Goal: Check status: Check status

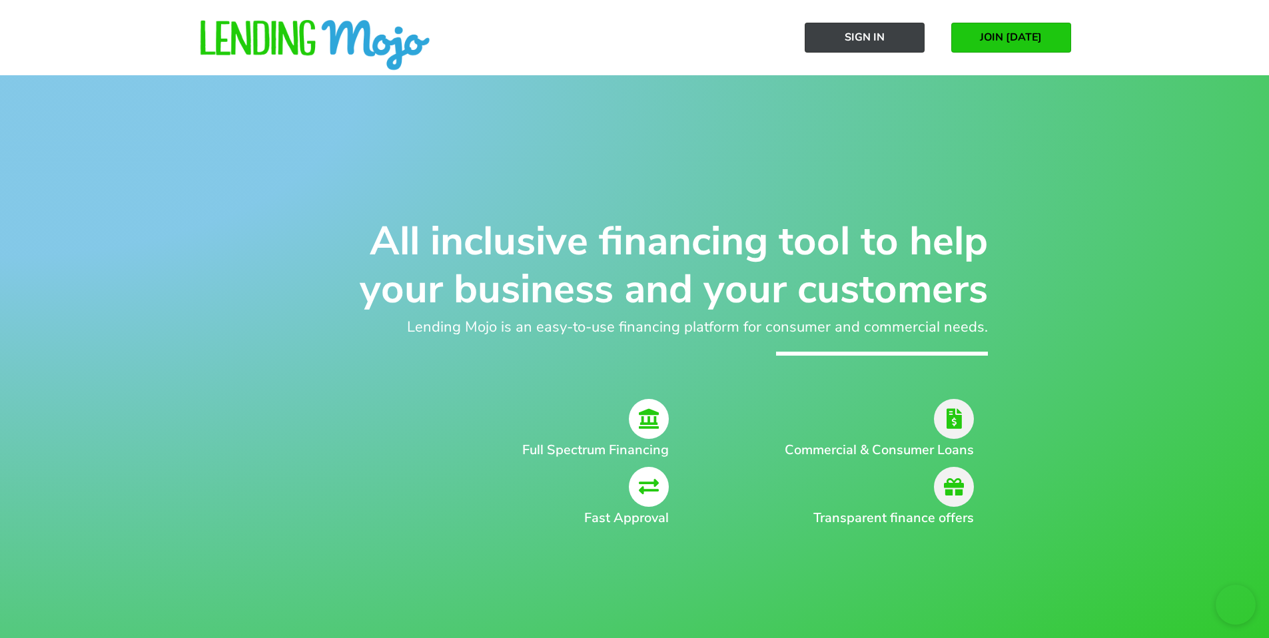
click at [877, 37] on span "Sign In" at bounding box center [865, 37] width 40 height 12
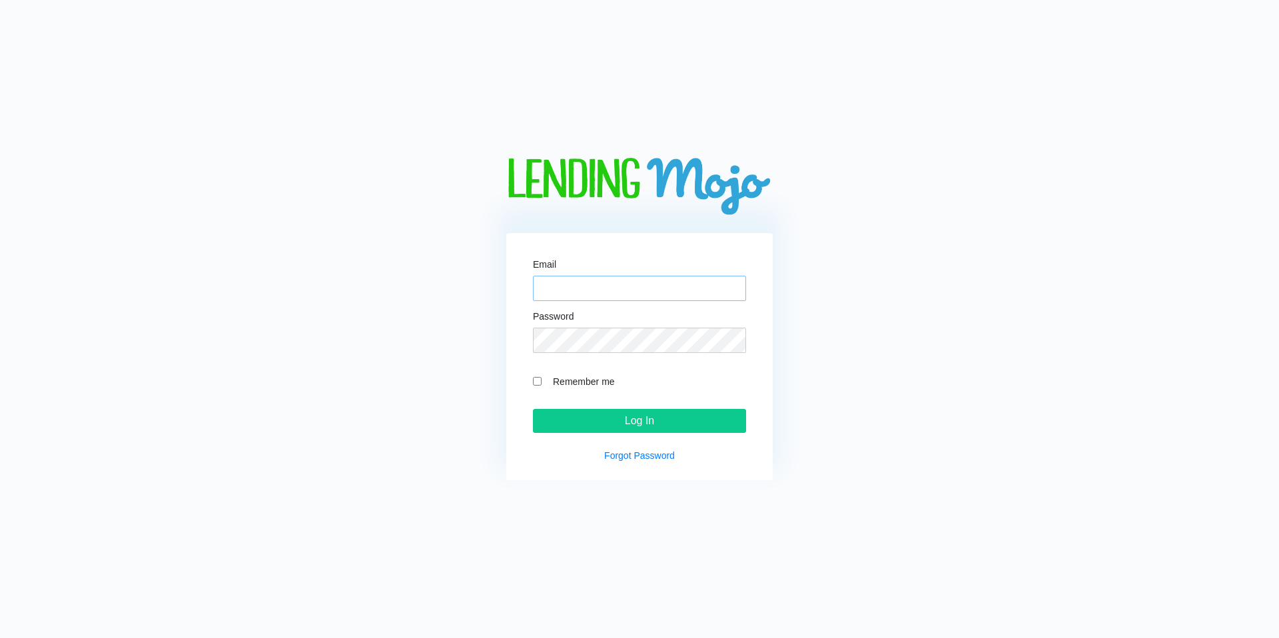
click at [620, 295] on input "Email" at bounding box center [639, 288] width 213 height 25
paste input "[EMAIL_ADDRESS][DOMAIN_NAME]"
type input "[EMAIL_ADDRESS][DOMAIN_NAME]"
click at [536, 377] on input "Remember me" at bounding box center [537, 381] width 9 height 9
checkbox input "true"
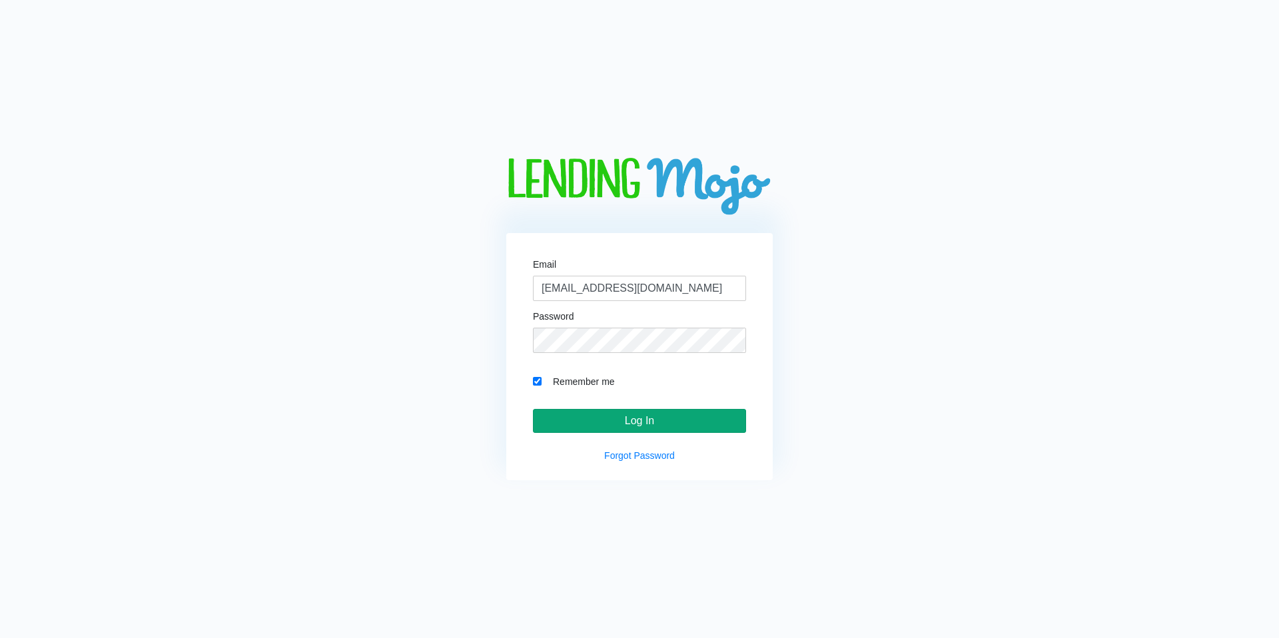
click at [615, 426] on input "Log In" at bounding box center [639, 421] width 213 height 24
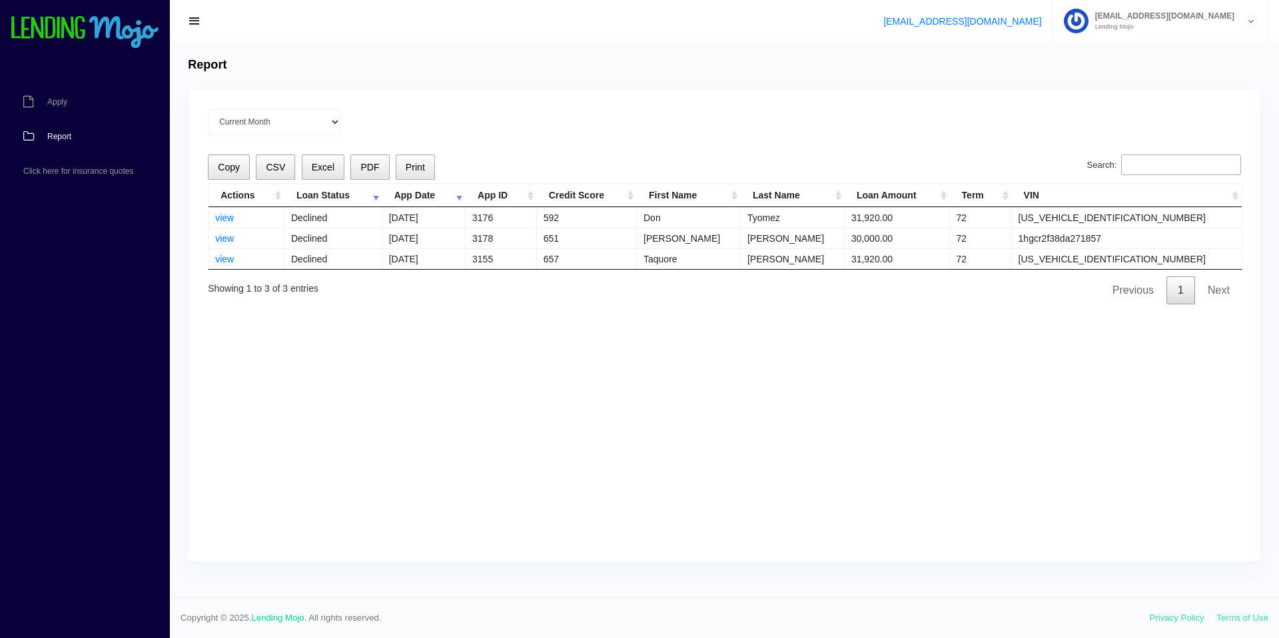
click at [643, 133] on div "Current Month Jul 2025 Jun 2025 May 2025 Apr 2025 Mar 2025 All time" at bounding box center [724, 121] width 1033 height 25
click at [57, 99] on span "Apply" at bounding box center [57, 102] width 20 height 8
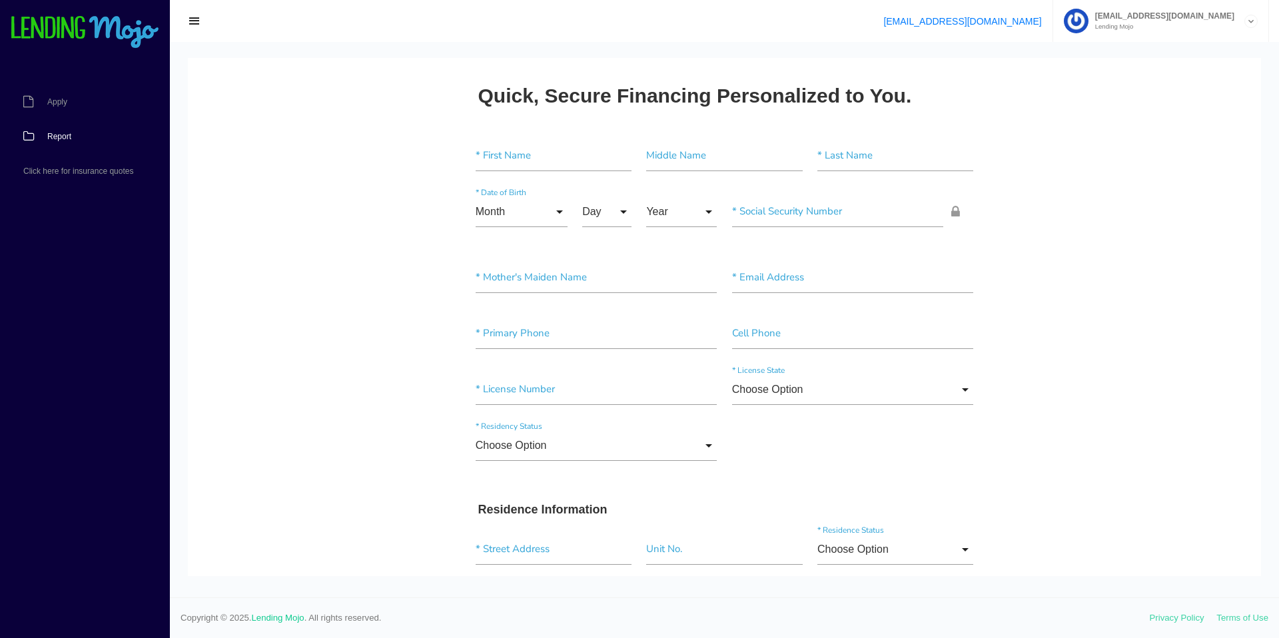
click at [49, 129] on link "Report" at bounding box center [78, 136] width 157 height 35
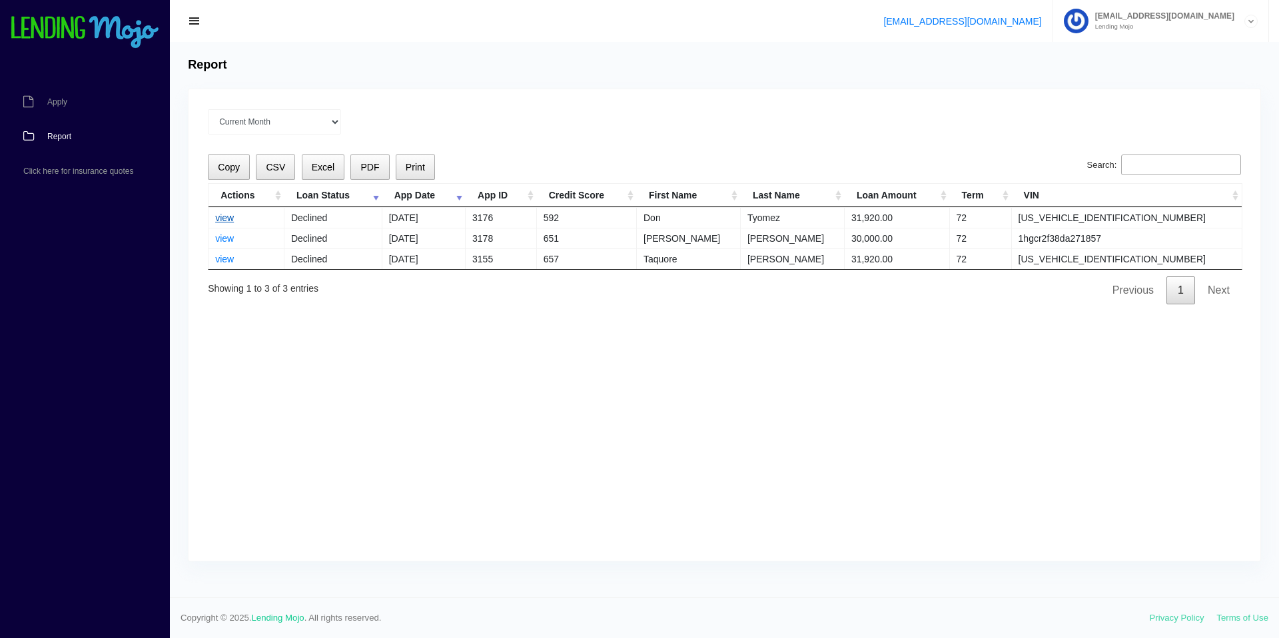
click at [225, 218] on link "view" at bounding box center [224, 218] width 19 height 11
click at [62, 103] on span "Apply" at bounding box center [57, 102] width 20 height 8
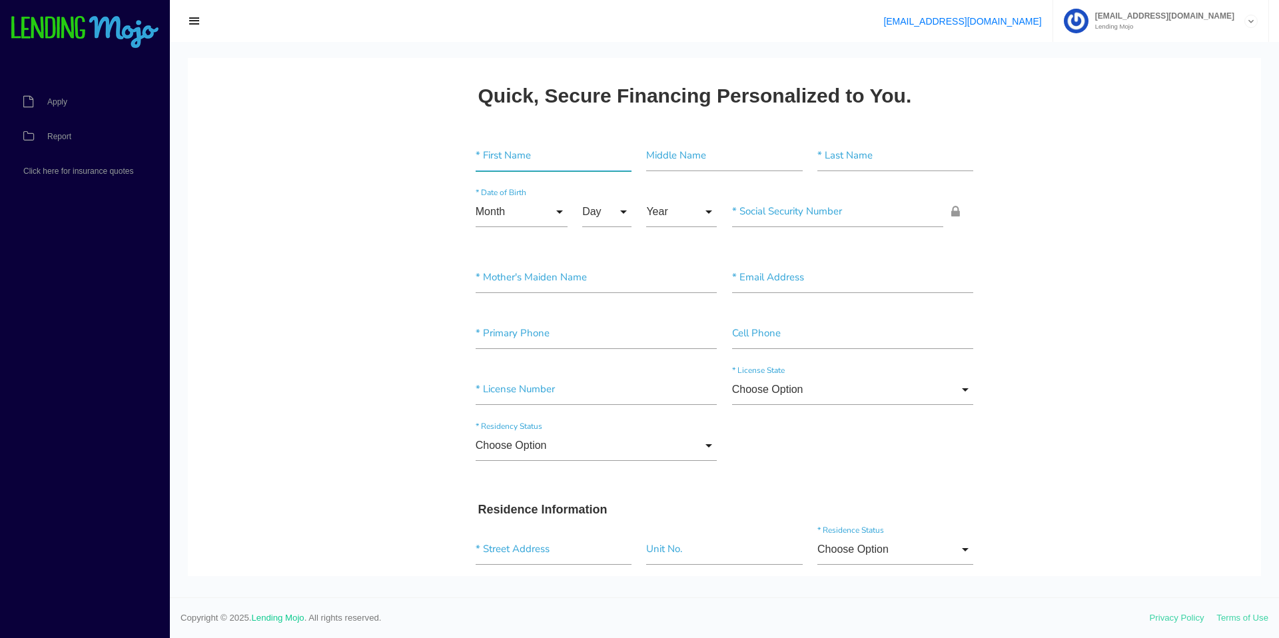
click at [494, 156] on input"] "text" at bounding box center [554, 156] width 156 height 31
click at [913, 396] on input "Choose Option" at bounding box center [853, 389] width 242 height 31
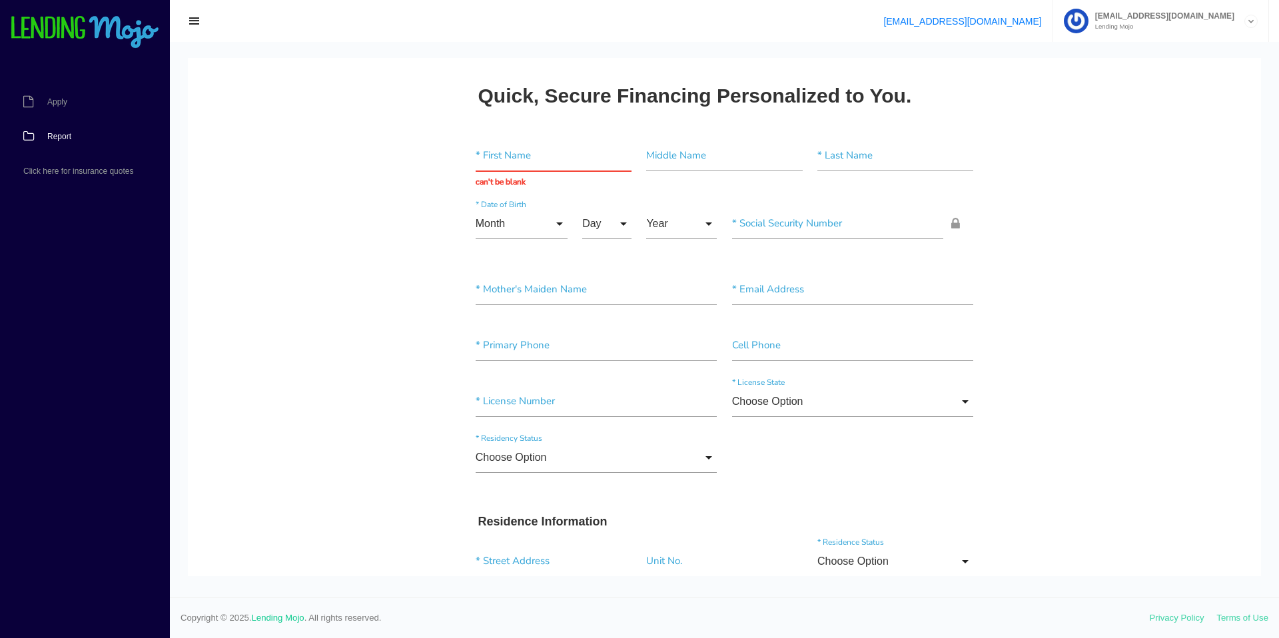
click at [62, 135] on span "Report" at bounding box center [59, 137] width 24 height 8
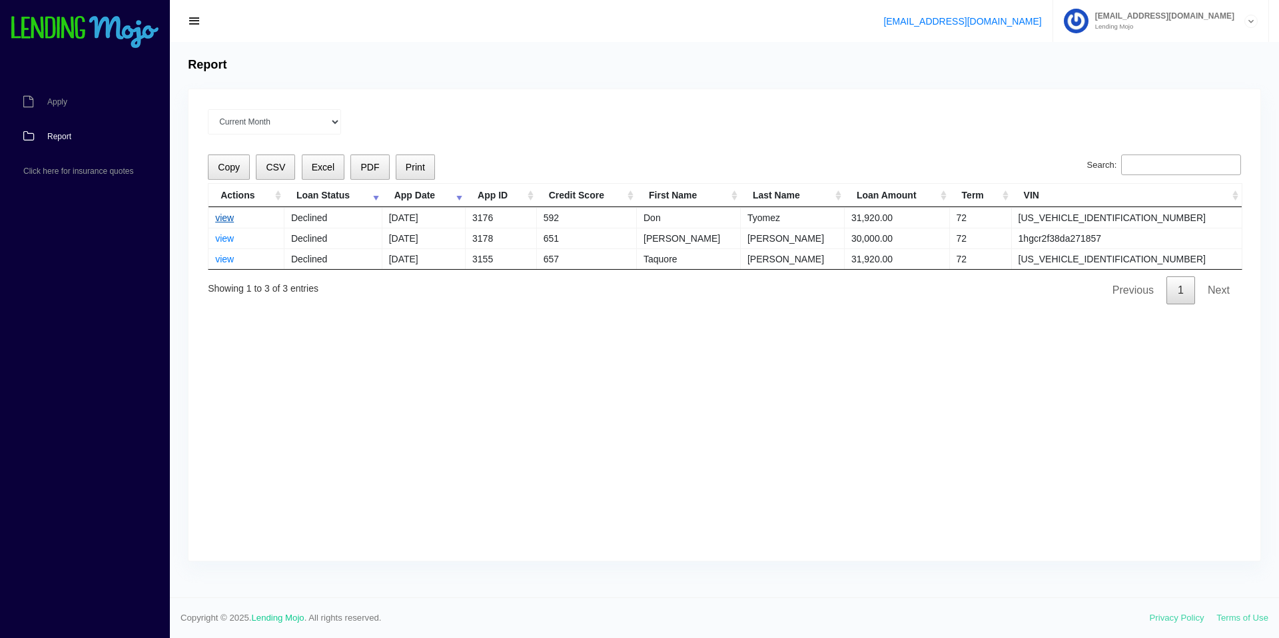
click at [227, 222] on link "view" at bounding box center [224, 218] width 19 height 11
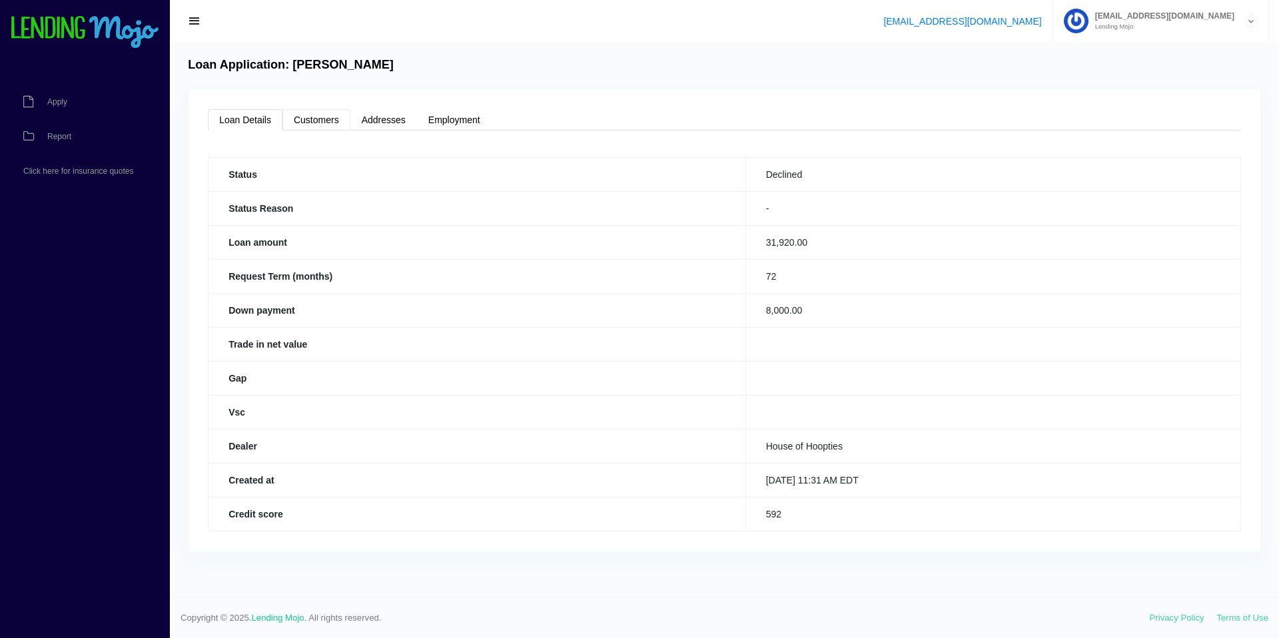
click at [314, 118] on link "Customers" at bounding box center [316, 119] width 68 height 21
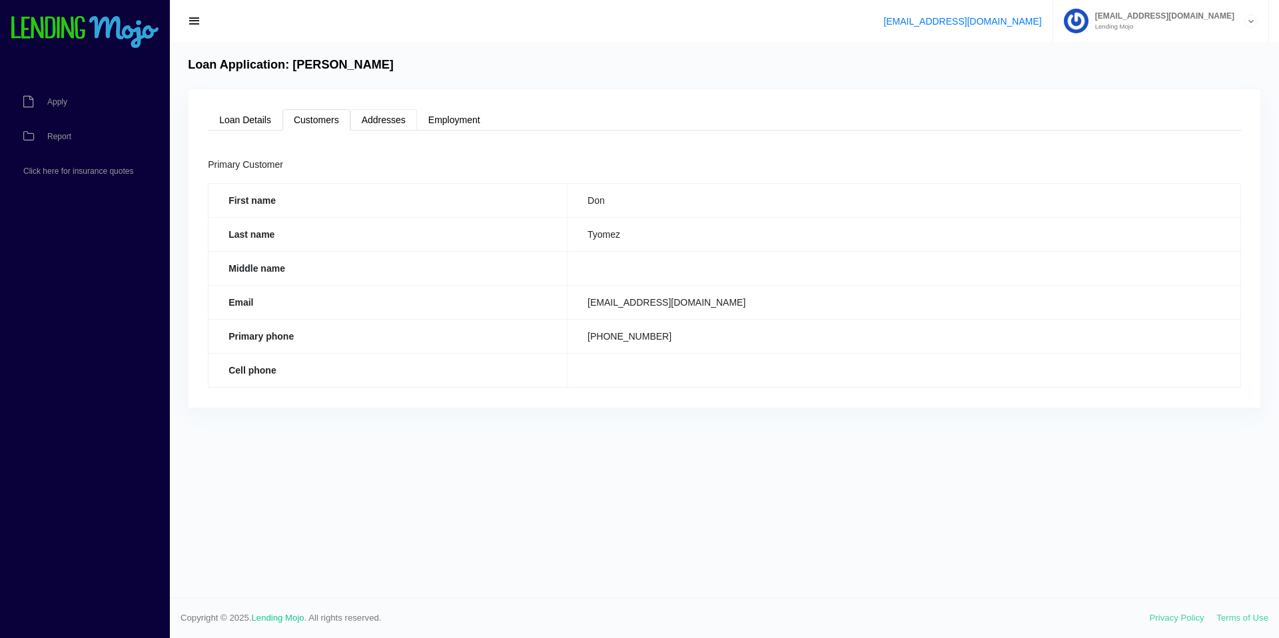
click at [398, 125] on link "Addresses" at bounding box center [383, 119] width 67 height 21
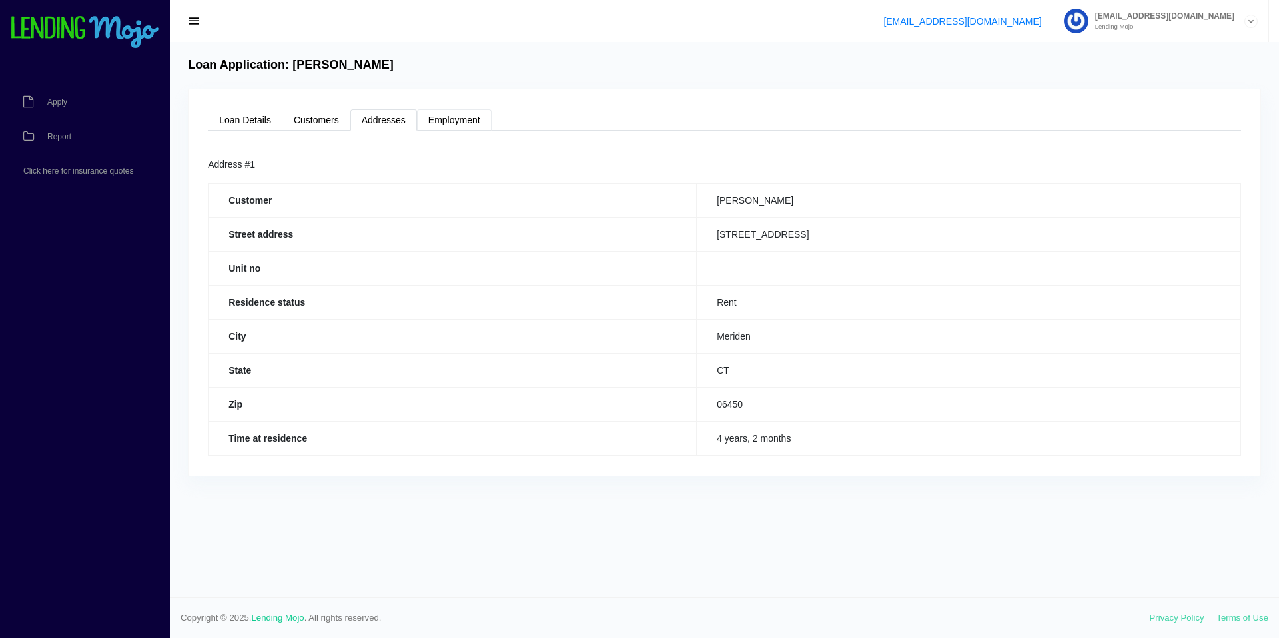
click at [474, 121] on link "Employment" at bounding box center [454, 119] width 75 height 21
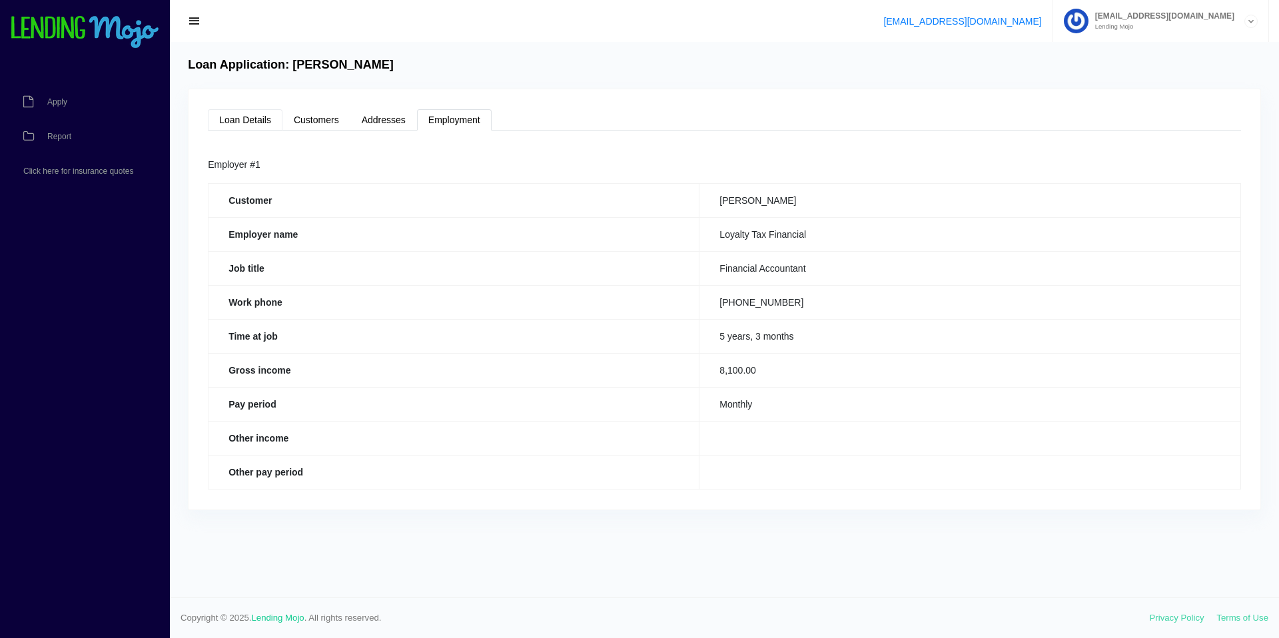
click at [246, 114] on link "Loan Details" at bounding box center [245, 119] width 75 height 21
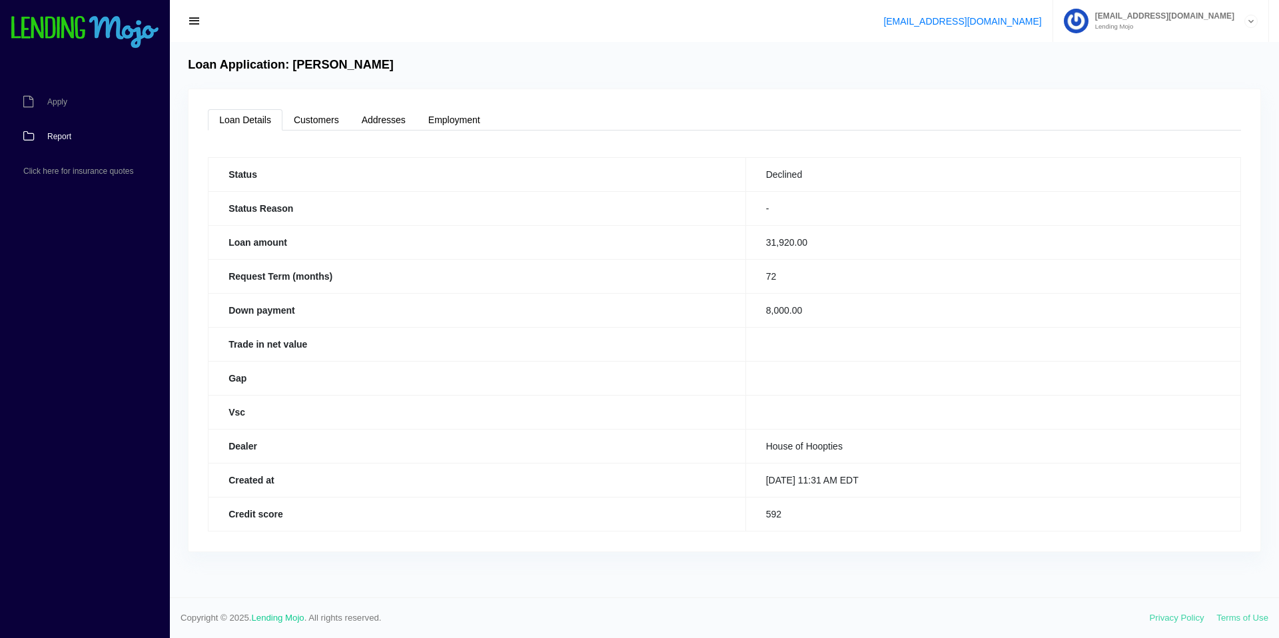
click at [50, 136] on span "Report" at bounding box center [59, 137] width 24 height 8
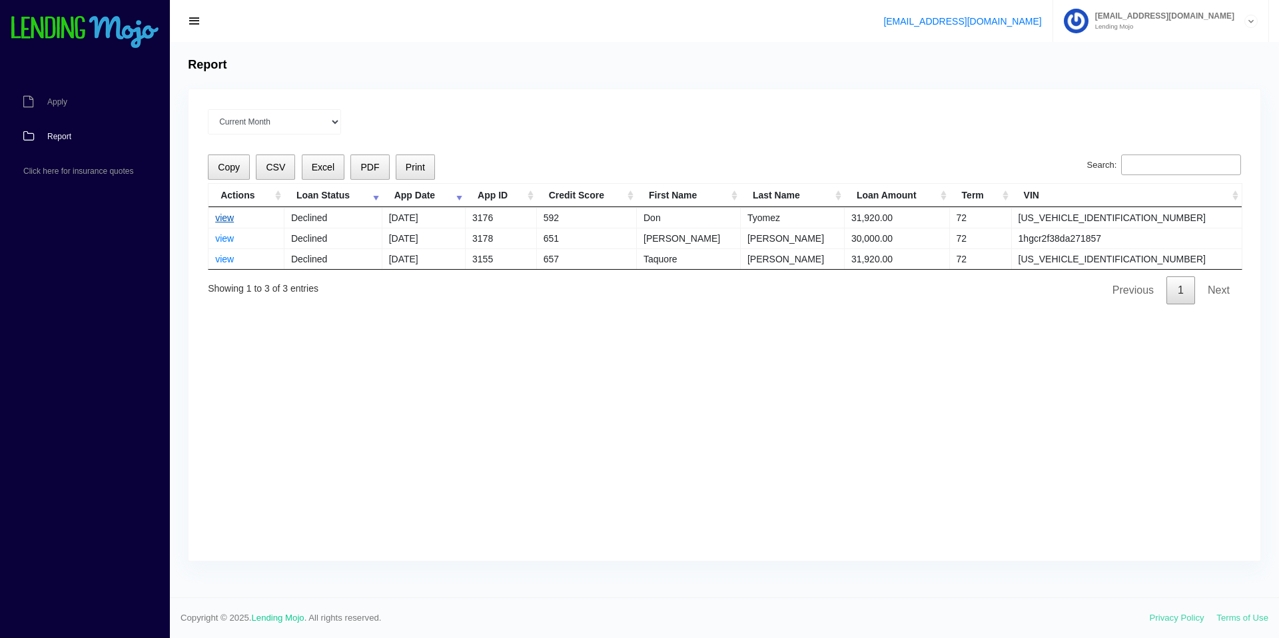
click at [224, 218] on link "view" at bounding box center [224, 218] width 19 height 11
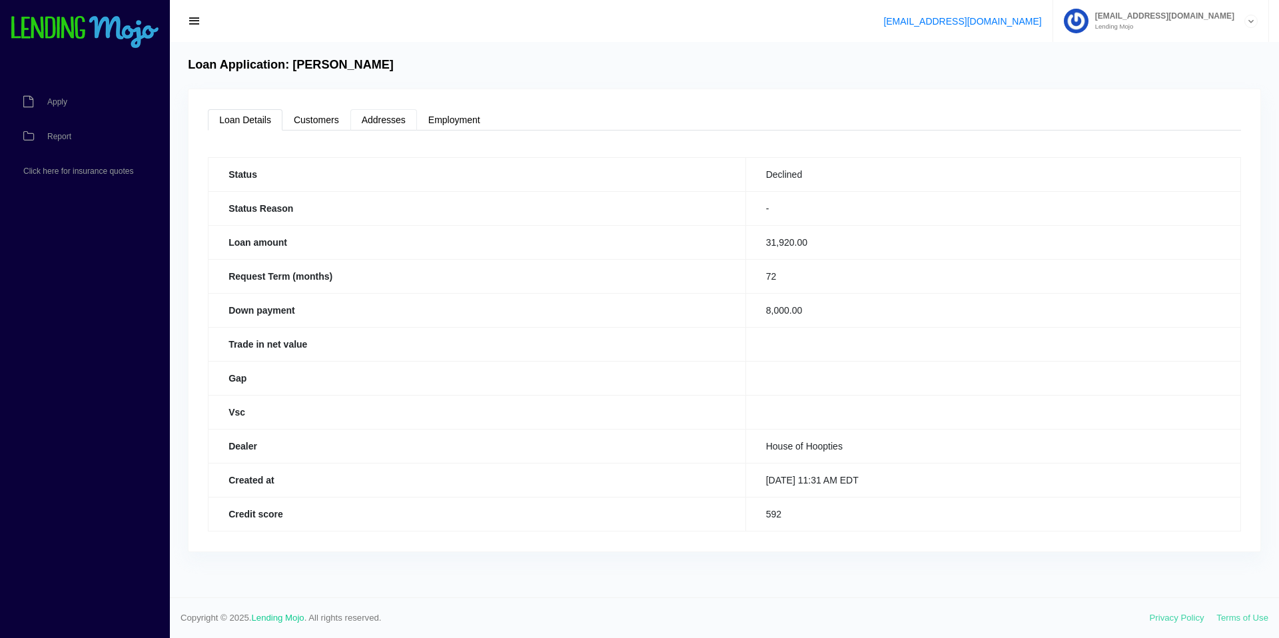
click at [386, 123] on link "Addresses" at bounding box center [383, 119] width 67 height 21
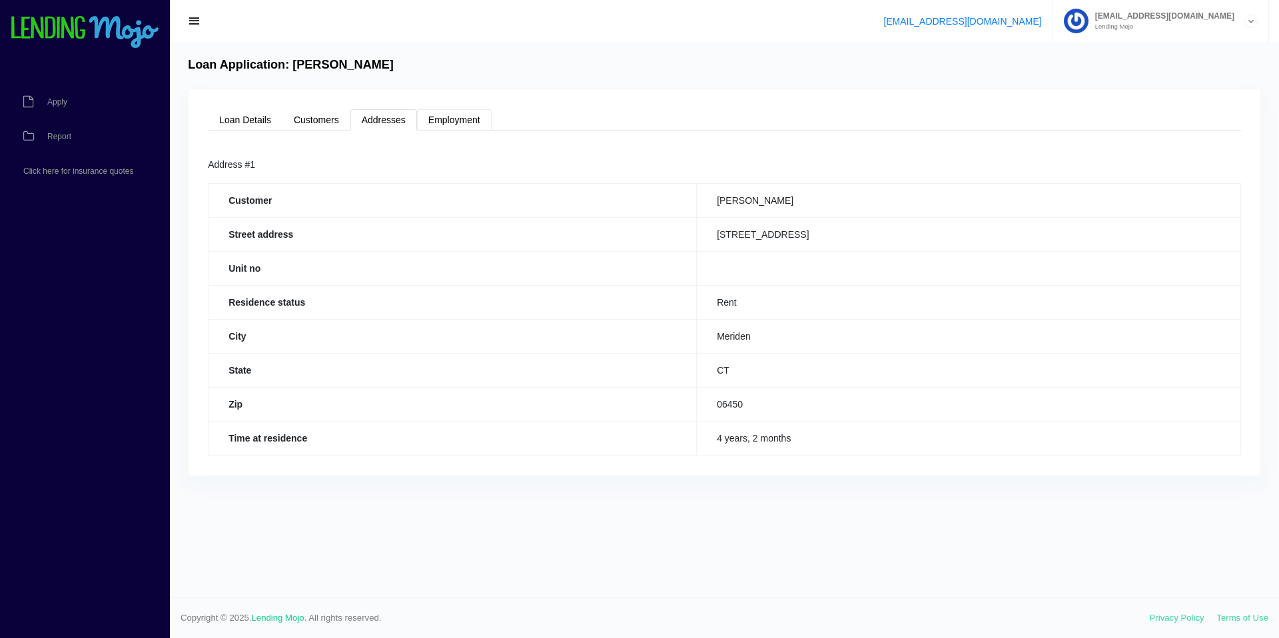
click at [446, 123] on link "Employment" at bounding box center [454, 119] width 75 height 21
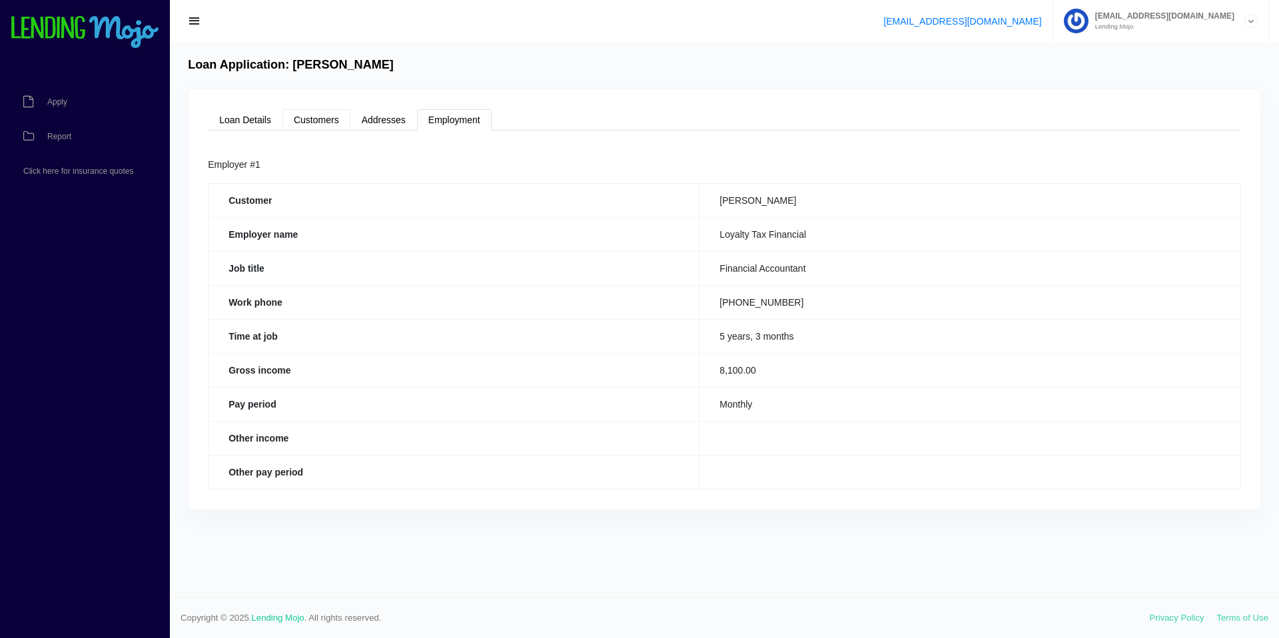
click at [329, 114] on link "Customers" at bounding box center [316, 119] width 68 height 21
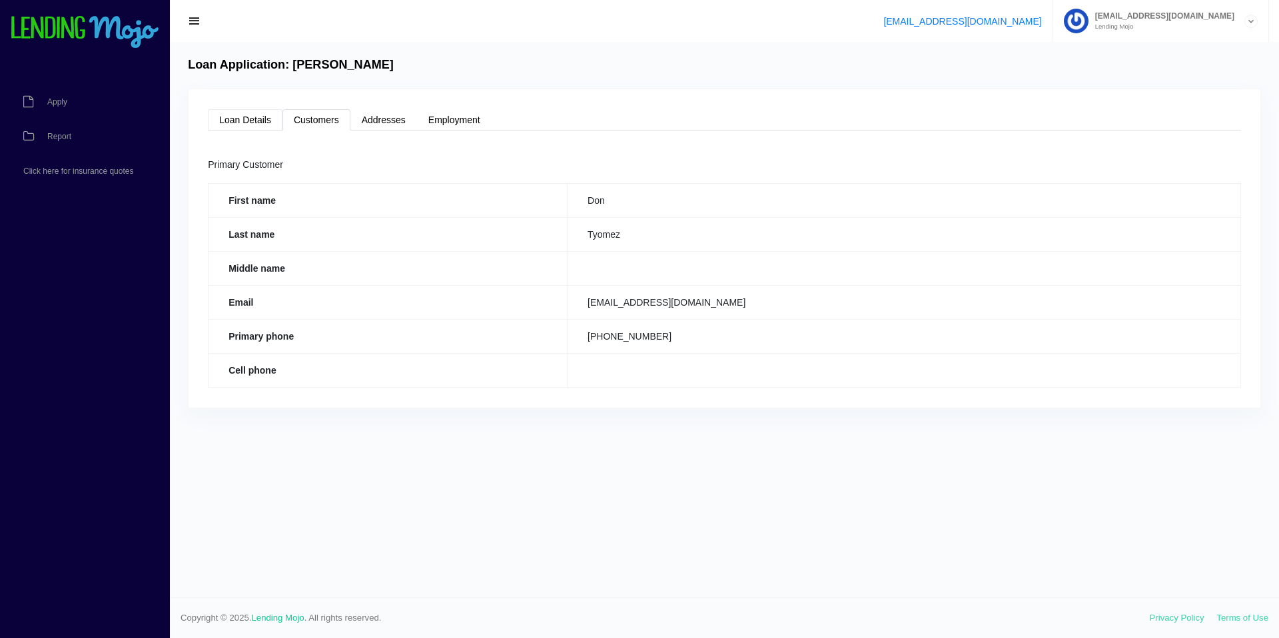
click at [245, 123] on link "Loan Details" at bounding box center [245, 119] width 75 height 21
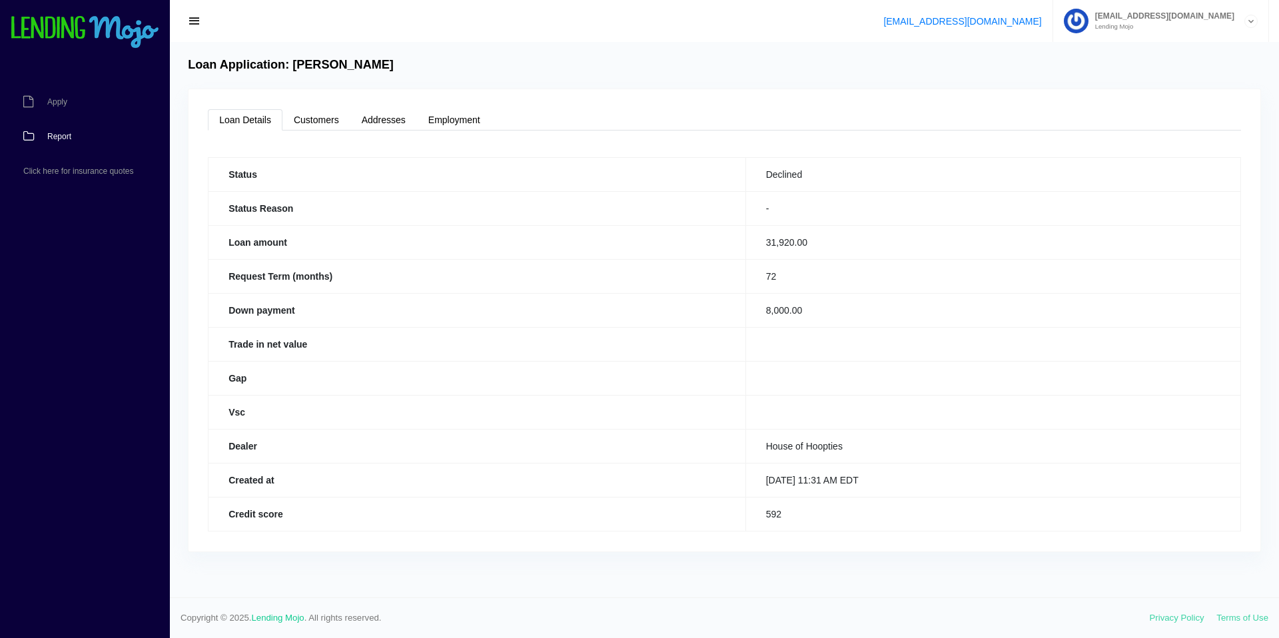
click at [62, 137] on span "Report" at bounding box center [59, 137] width 24 height 8
